Goal: Find specific page/section: Find specific page/section

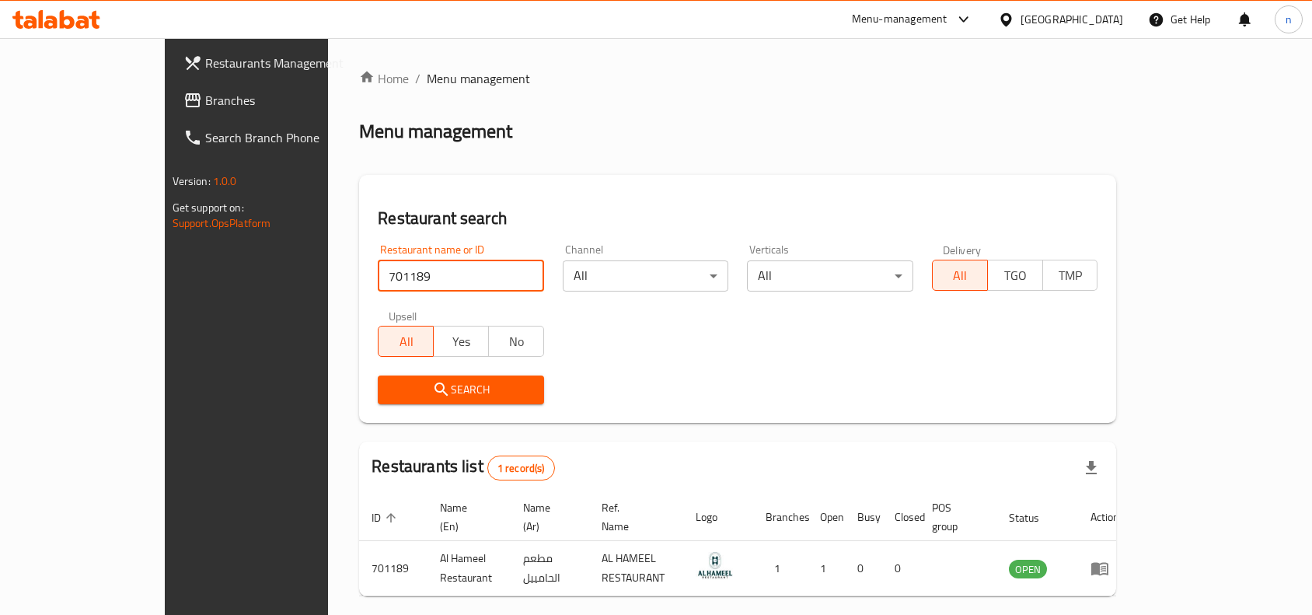
scroll to position [48, 0]
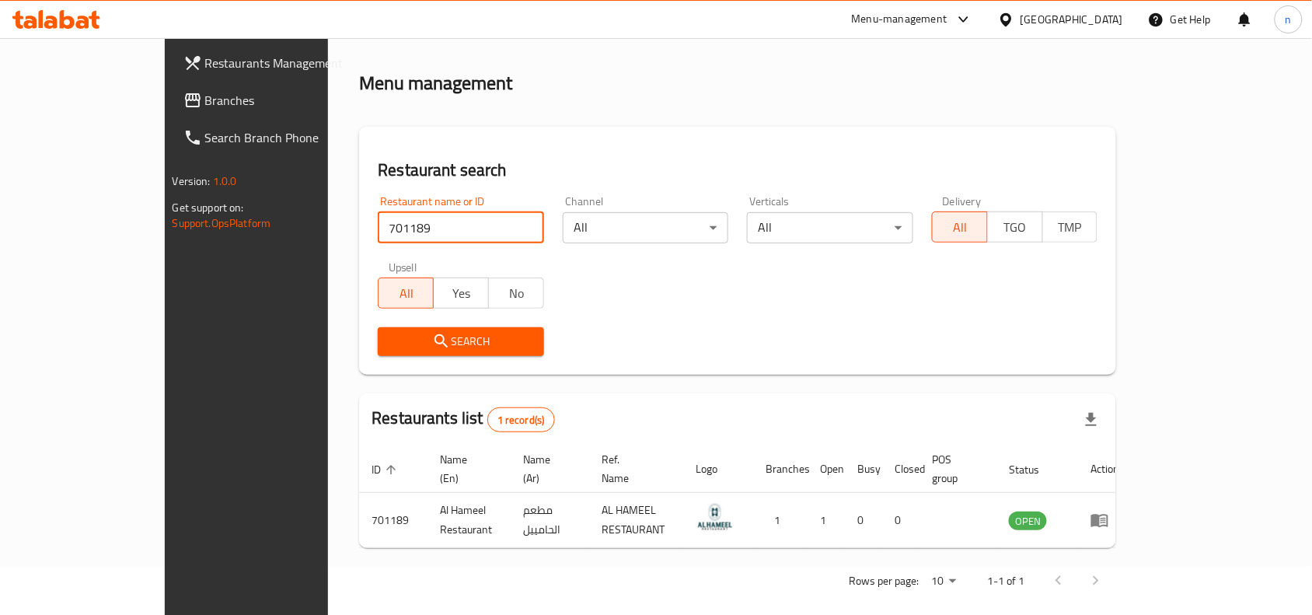
click at [205, 105] on span "Branches" at bounding box center [288, 100] width 166 height 19
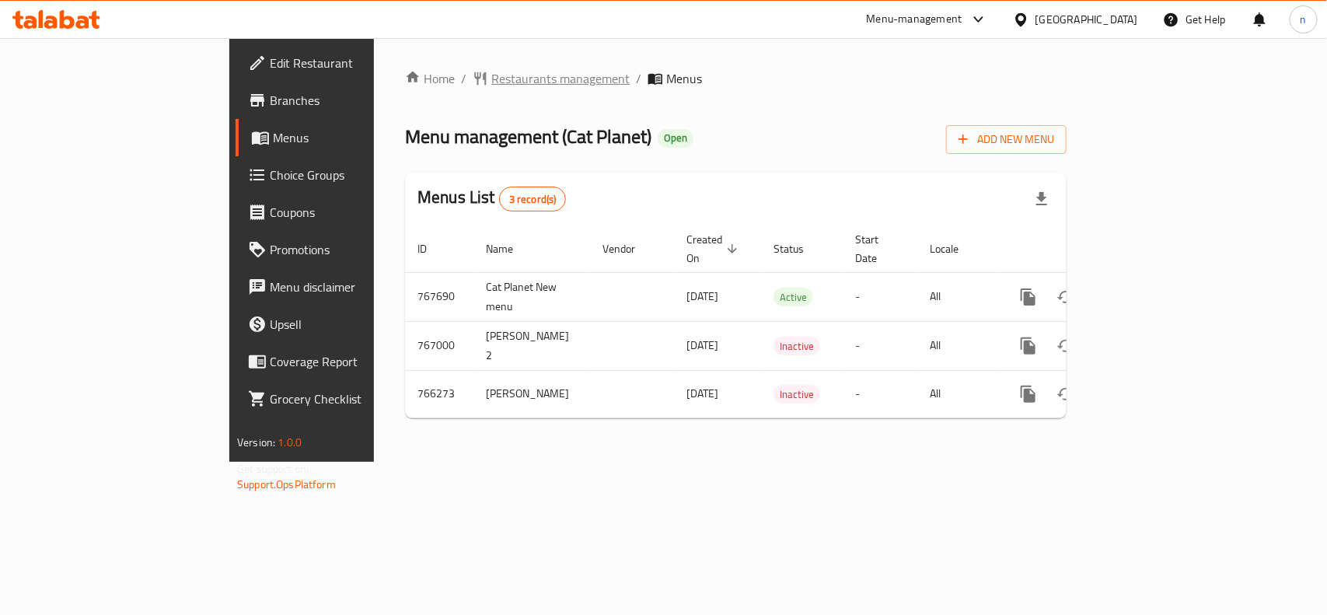
click at [491, 72] on span "Restaurants management" at bounding box center [560, 78] width 138 height 19
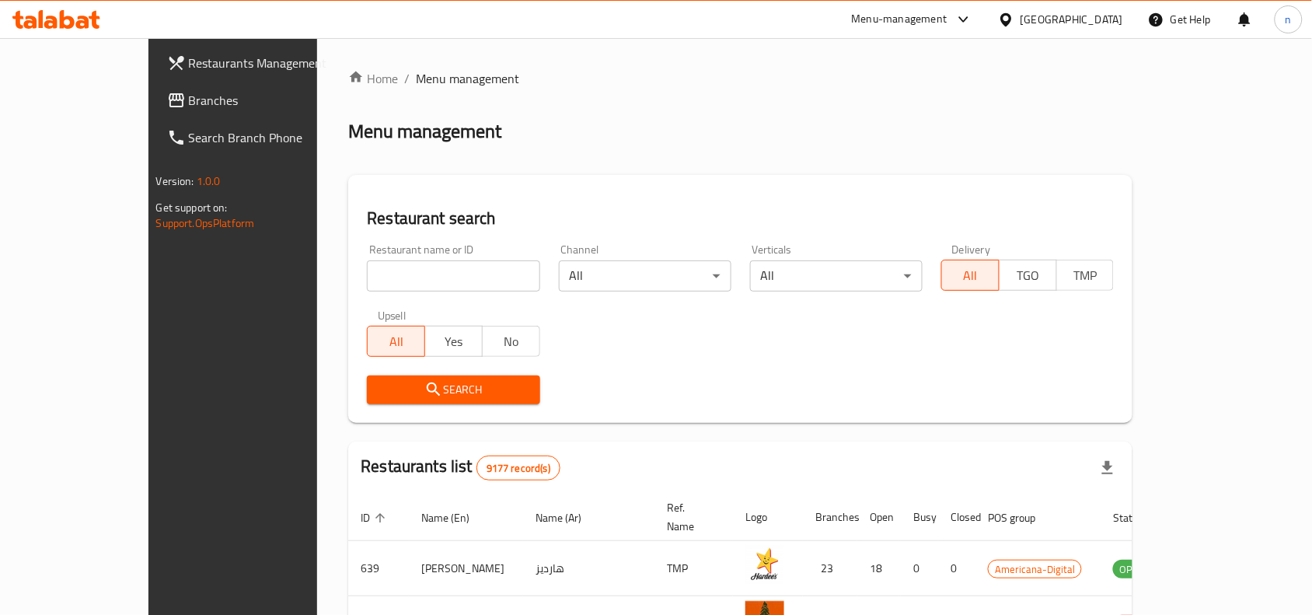
click at [367, 268] on input "search" at bounding box center [453, 275] width 173 height 31
paste input "650571"
type input "650571"
click button "Search" at bounding box center [453, 389] width 173 height 29
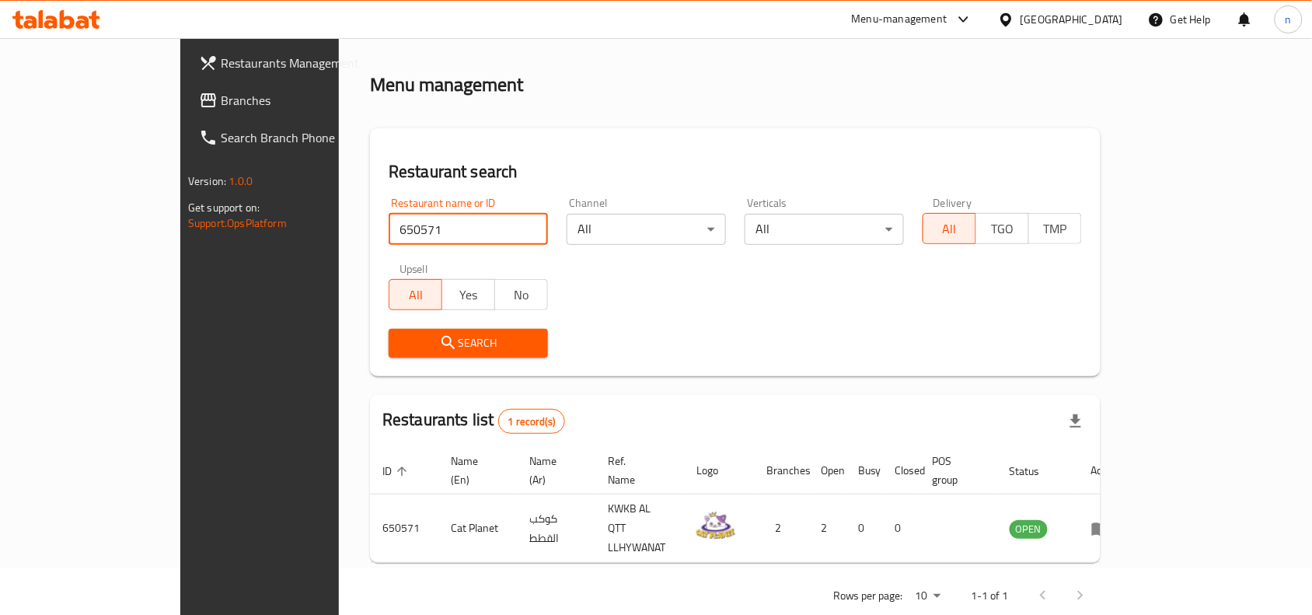
scroll to position [48, 0]
